Goal: Check status: Check status

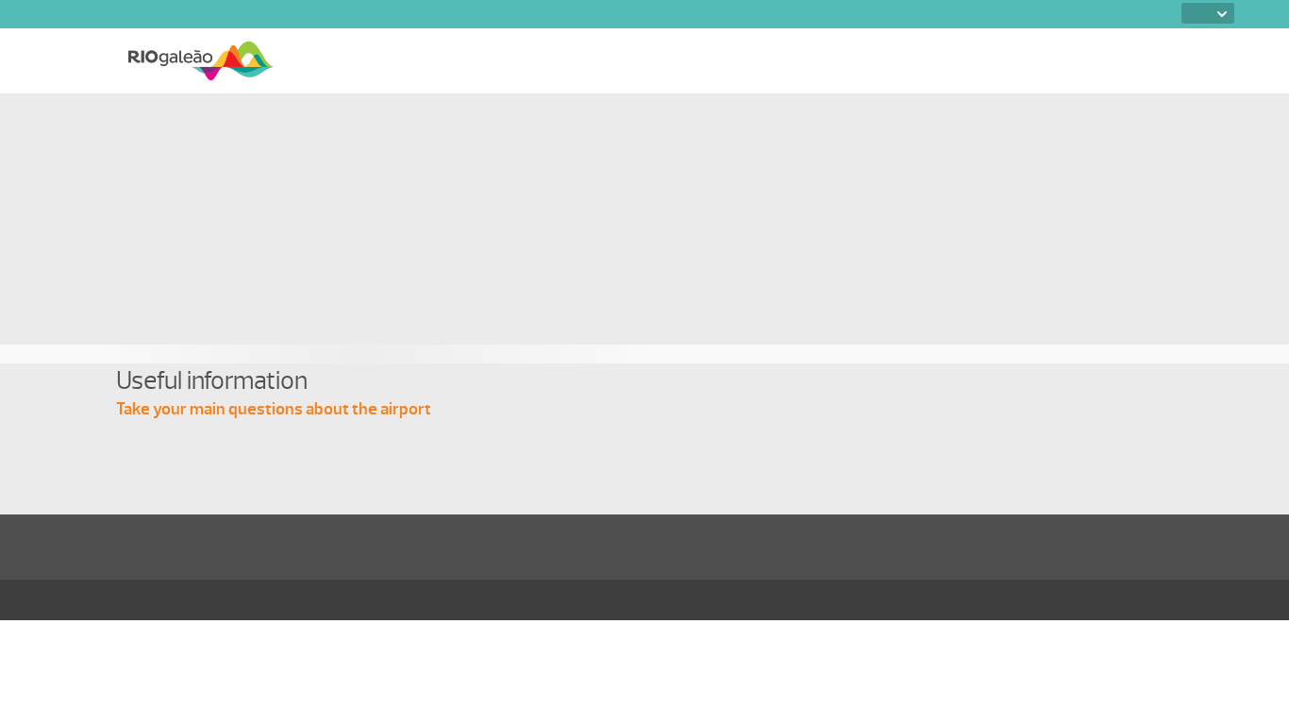
select select
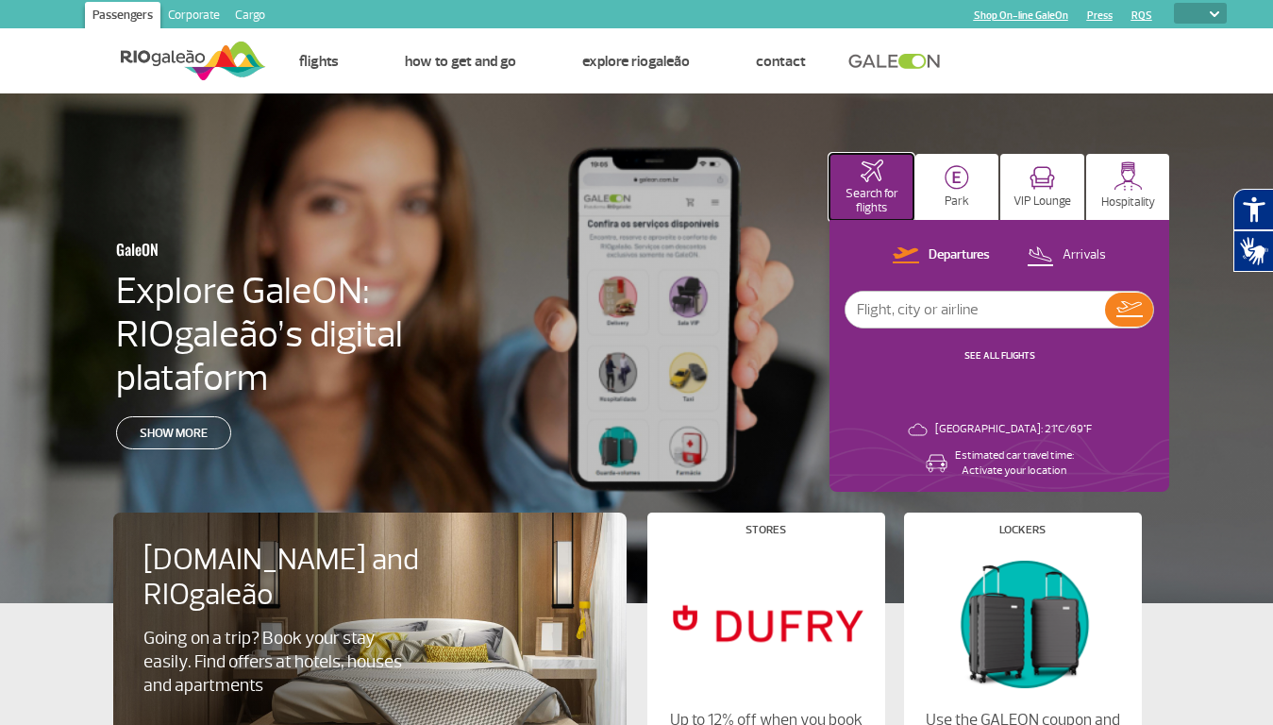
click at [871, 187] on p "Search for flights" at bounding box center [871, 201] width 65 height 28
click at [957, 187] on img at bounding box center [957, 177] width 25 height 25
click at [1042, 187] on img at bounding box center [1042, 178] width 25 height 24
click at [1128, 187] on img at bounding box center [1128, 175] width 29 height 29
click at [942, 256] on p "Departures" at bounding box center [959, 255] width 61 height 18
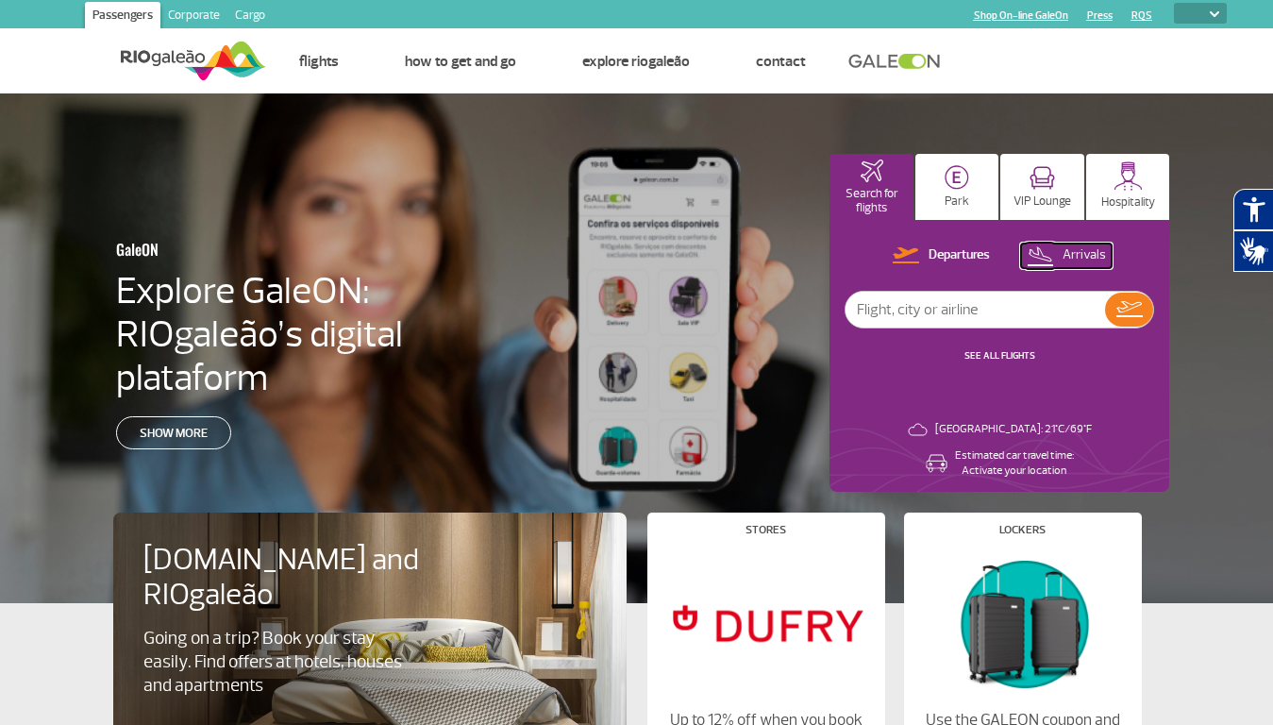
click at [1068, 256] on p "Arrivals" at bounding box center [1084, 255] width 43 height 18
click at [1129, 310] on img at bounding box center [1130, 309] width 26 height 16
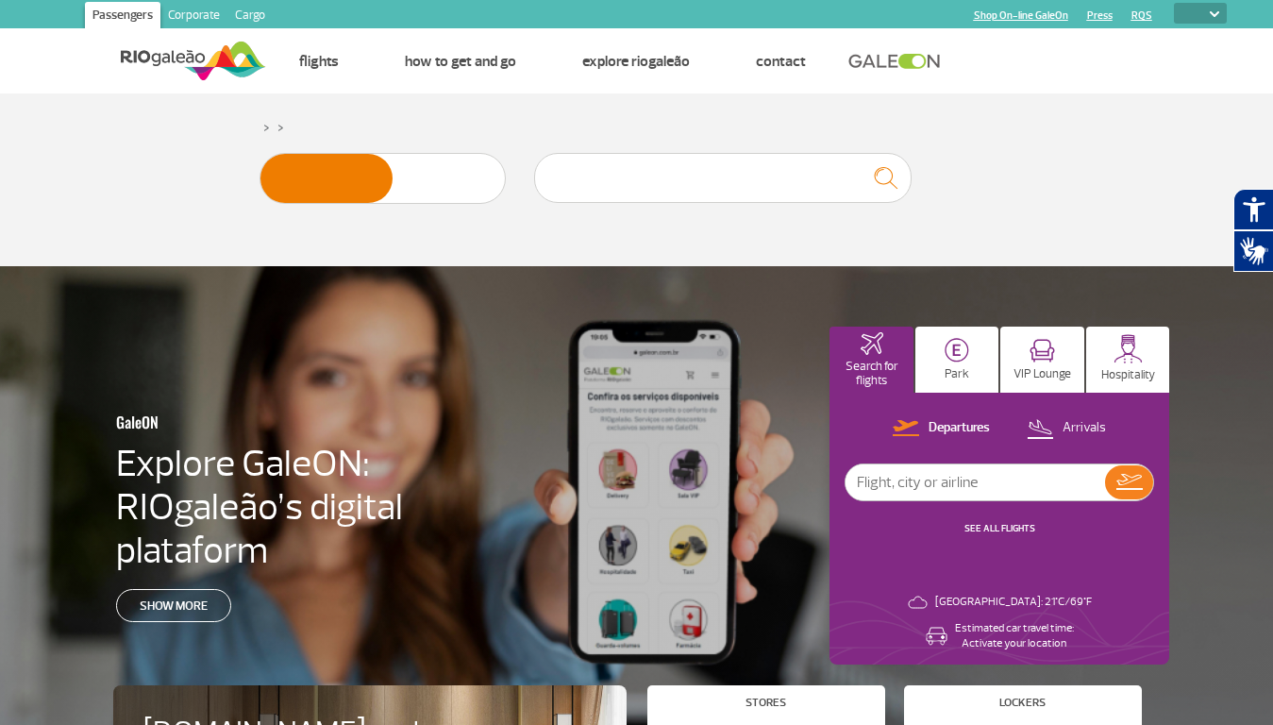
click at [1254, 210] on icon "Abrir recursos assistivos." at bounding box center [1254, 209] width 22 height 25
